Goal: Find specific page/section: Find specific page/section

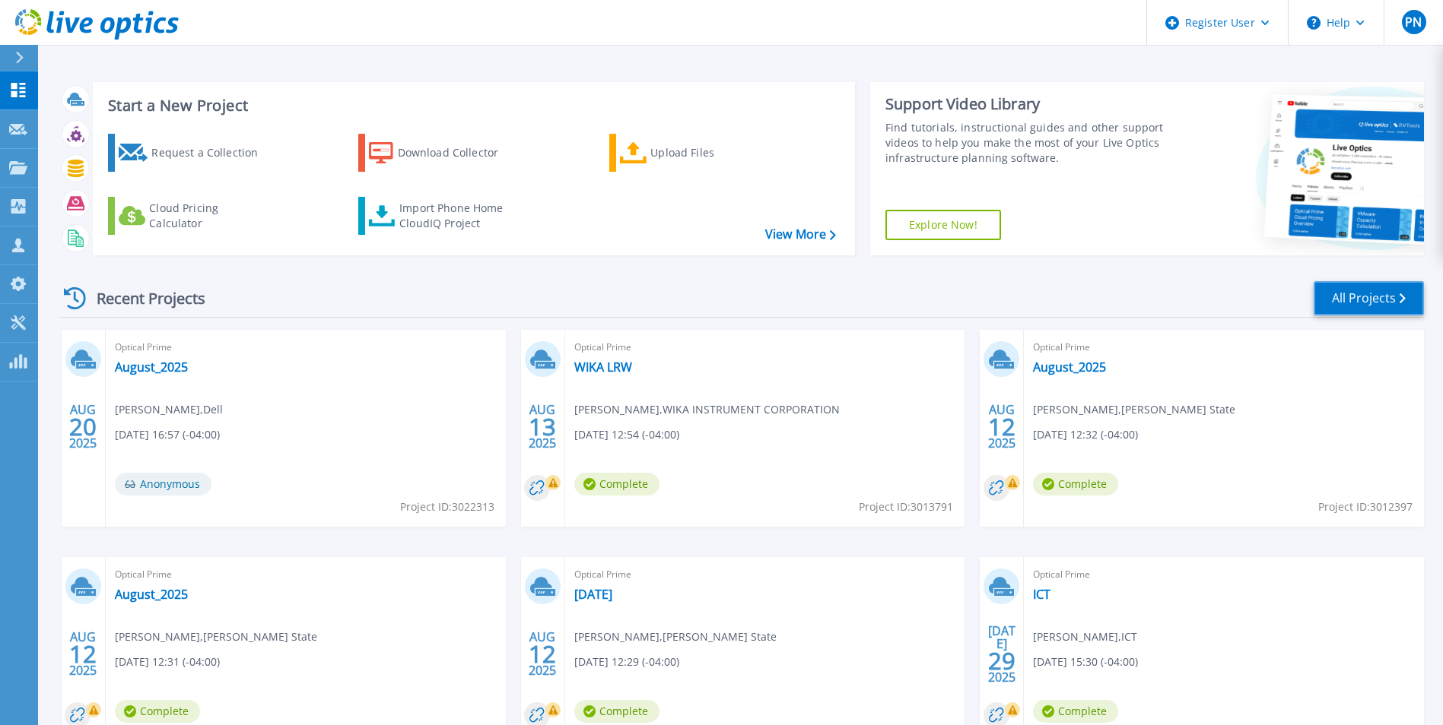
click at [1335, 286] on link "All Projects" at bounding box center [1368, 298] width 110 height 34
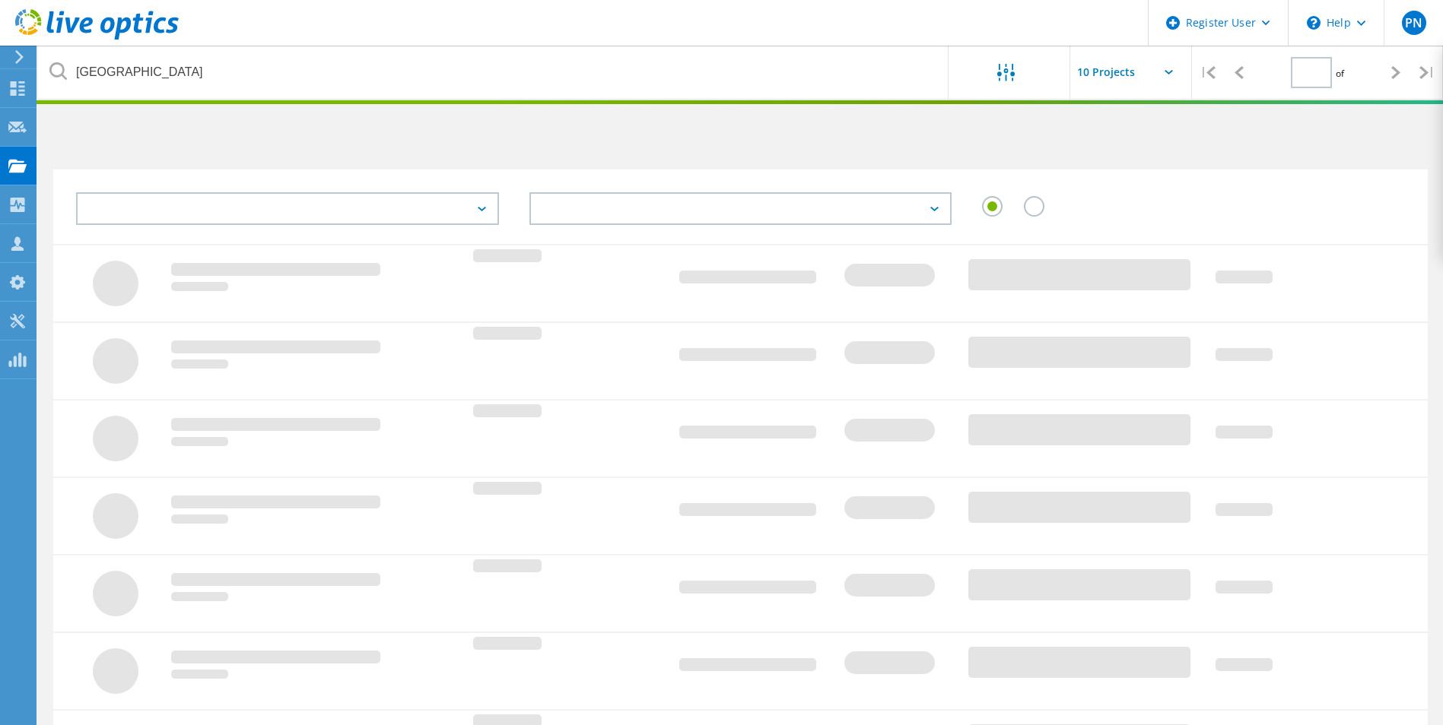
type input "1"
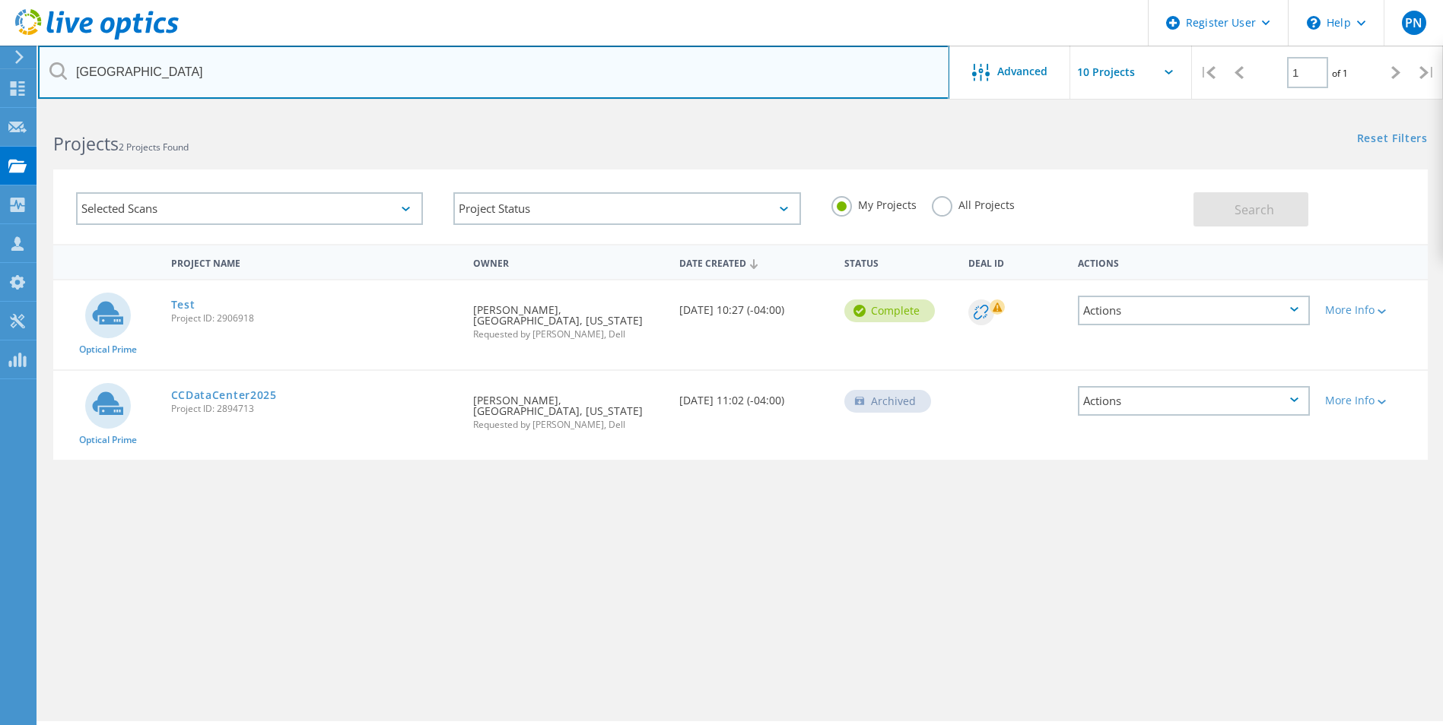
drag, startPoint x: 376, startPoint y: 70, endPoint x: 77, endPoint y: 40, distance: 300.3
click at [77, 110] on div "Register User \n Help Explore Helpful Articles Contact Support PN Dell User Pet…" at bounding box center [721, 438] width 1443 height 657
paste input "FSteinocher@shumatemech.com"
type input "FSteinocher@shumatemech.com"
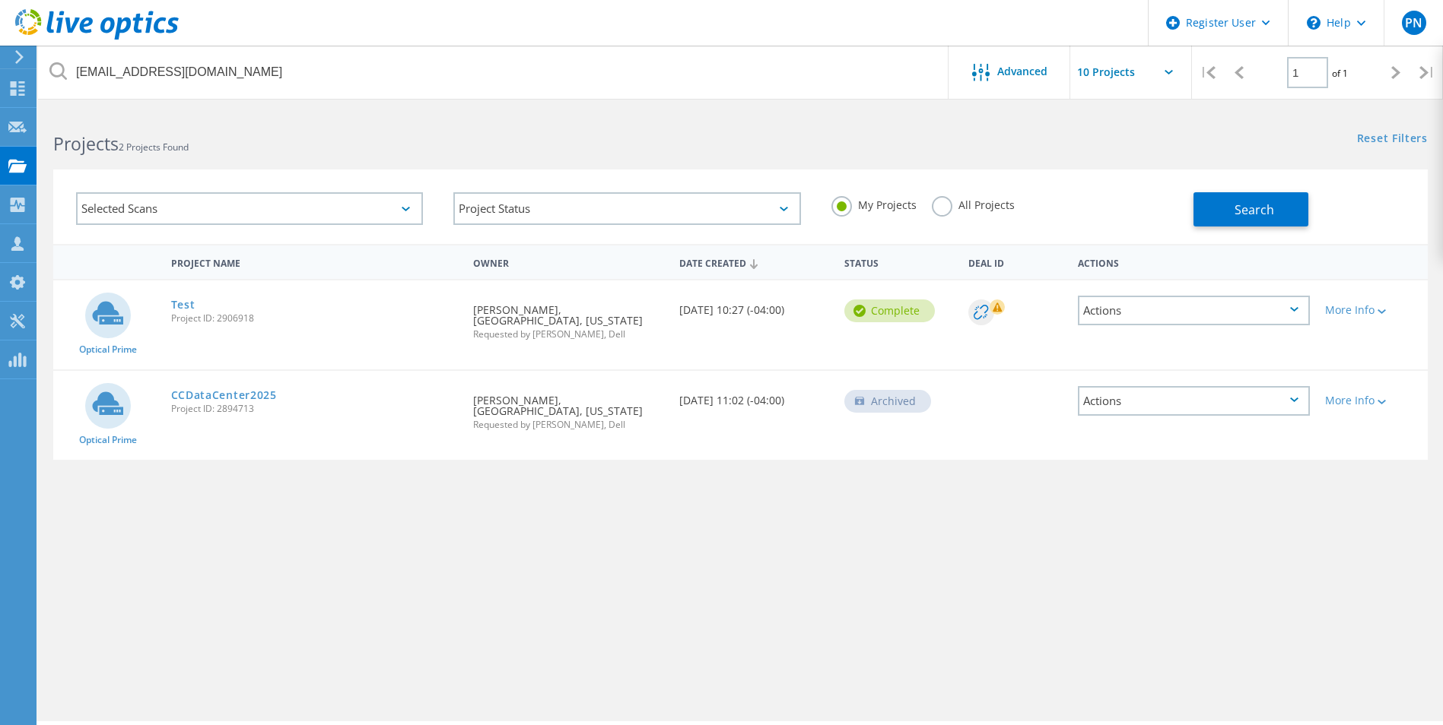
click at [938, 205] on label "All Projects" at bounding box center [973, 203] width 83 height 14
click at [0, 0] on input "All Projects" at bounding box center [0, 0] width 0 height 0
click at [1251, 215] on span "Search" at bounding box center [1254, 210] width 40 height 17
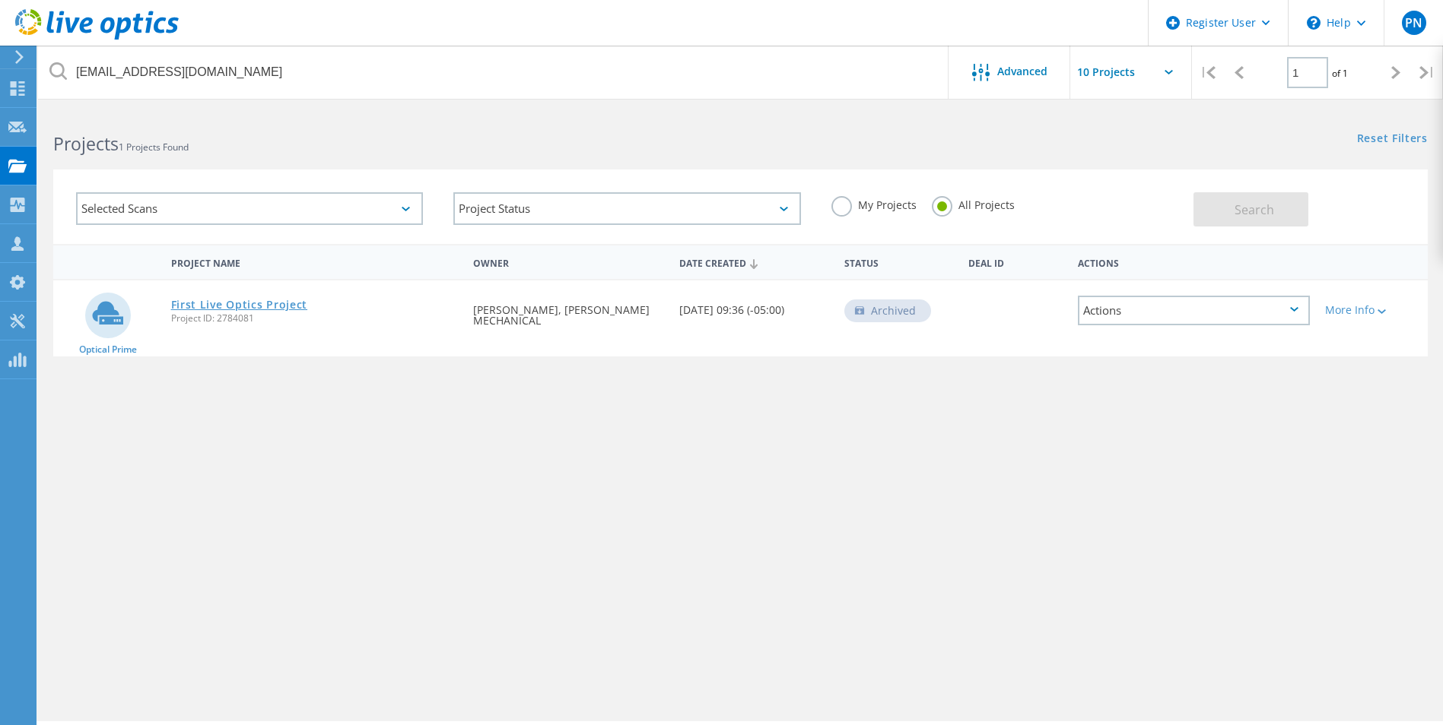
click at [226, 306] on link "First Live Optics Project" at bounding box center [239, 305] width 137 height 11
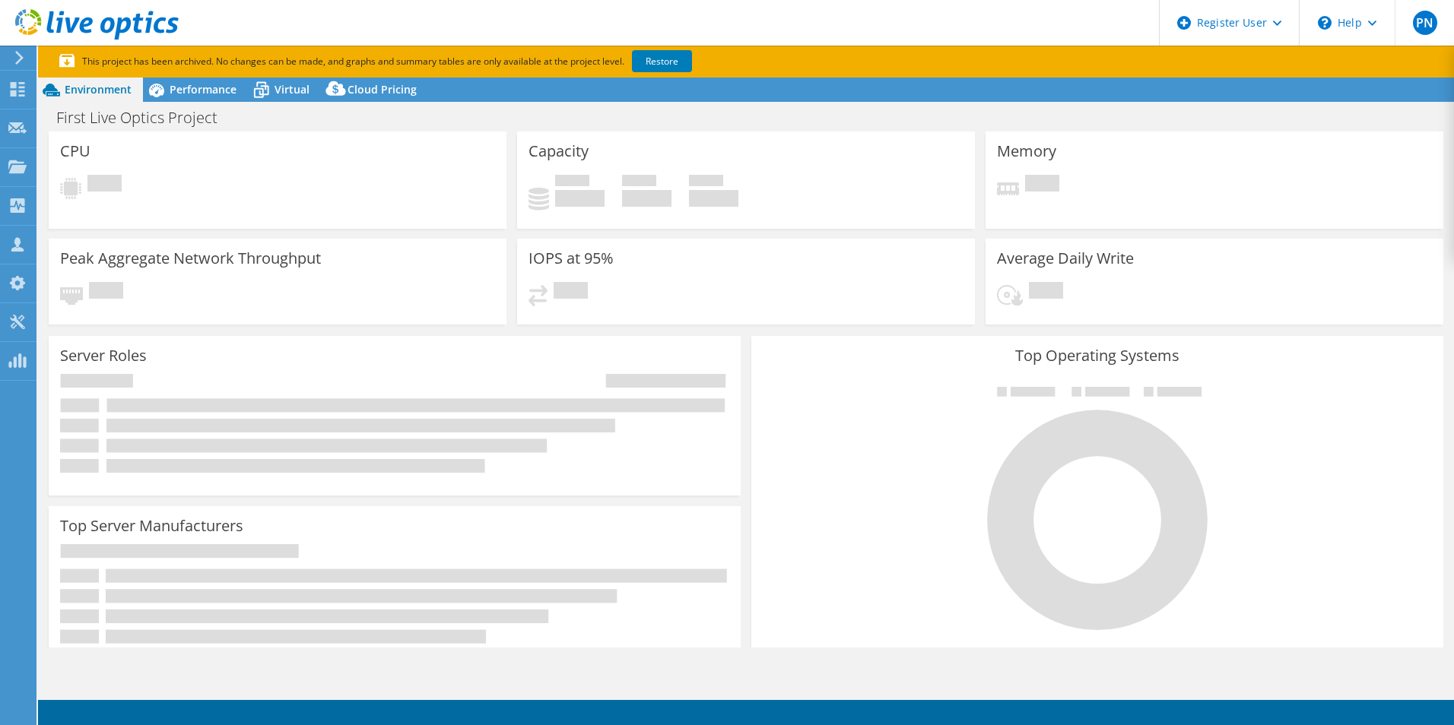
select select "USD"
